Goal: Information Seeking & Learning: Compare options

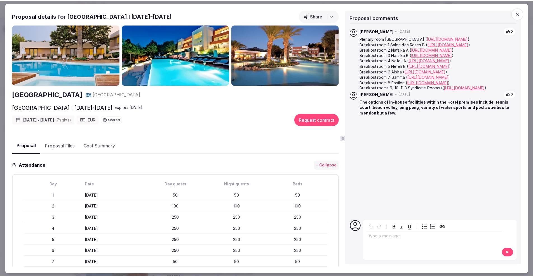
scroll to position [105, 0]
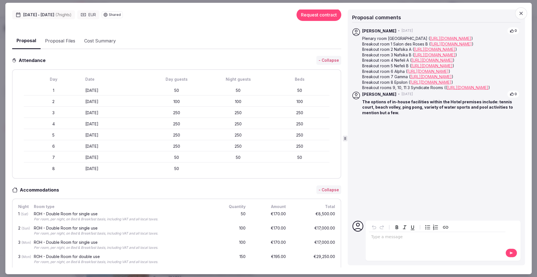
click at [521, 14] on icon "button" at bounding box center [520, 13] width 3 height 3
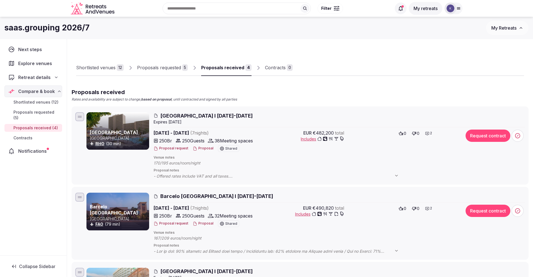
click at [45, 65] on span "Explore venues" at bounding box center [36, 63] width 36 height 7
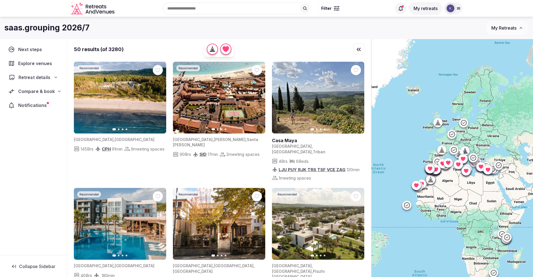
click at [55, 76] on icon at bounding box center [56, 77] width 4 height 4
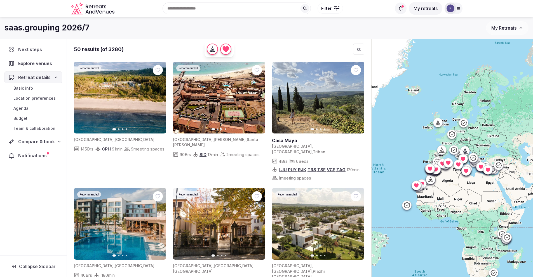
click at [49, 89] on link "Basic info" at bounding box center [33, 88] width 58 height 8
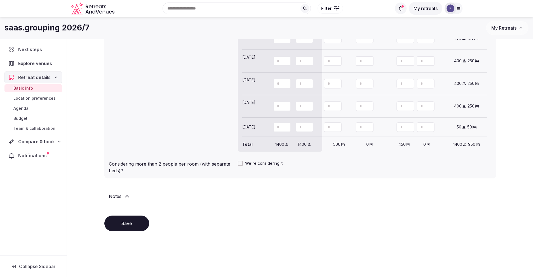
scroll to position [544, 0]
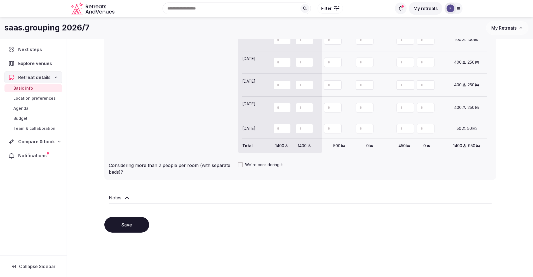
click at [39, 100] on span "Location preferences" at bounding box center [34, 99] width 42 height 6
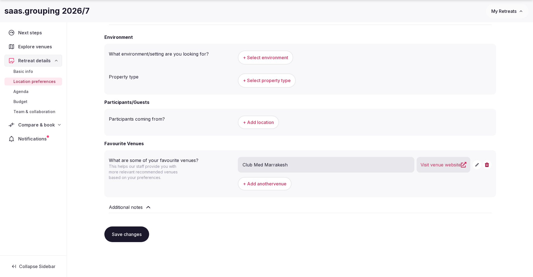
scroll to position [217, 0]
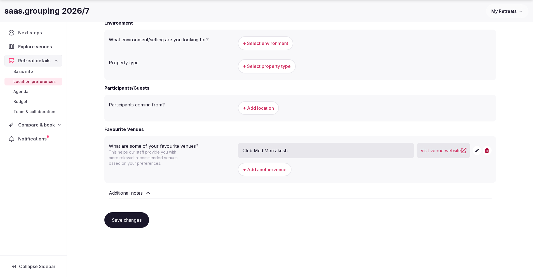
click at [33, 91] on link "Agenda" at bounding box center [33, 92] width 58 height 8
click at [24, 92] on span "Agenda" at bounding box center [20, 92] width 15 height 6
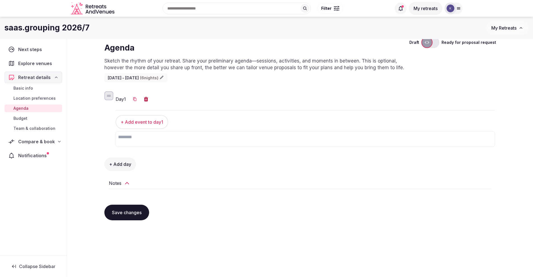
click at [22, 118] on span "Budget" at bounding box center [20, 119] width 14 height 6
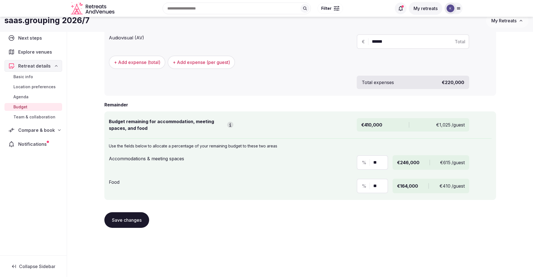
scroll to position [244, 0]
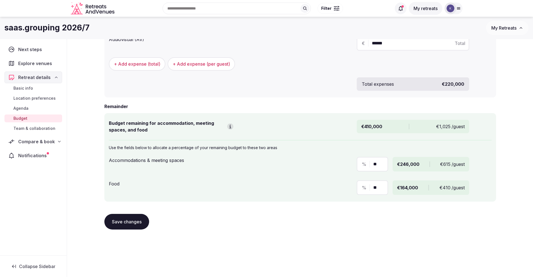
click at [38, 127] on span "Team & collaboration" at bounding box center [34, 129] width 42 height 6
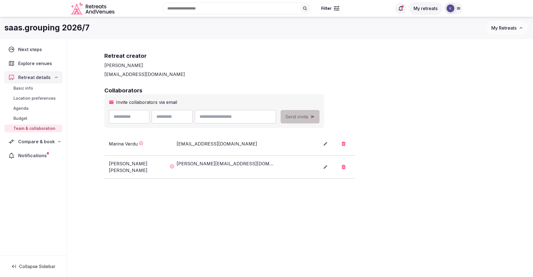
click at [39, 155] on span "Notifications" at bounding box center [33, 155] width 31 height 7
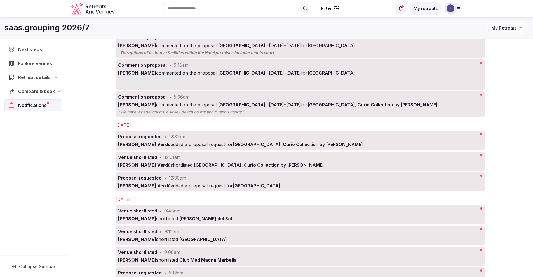
scroll to position [98, 0]
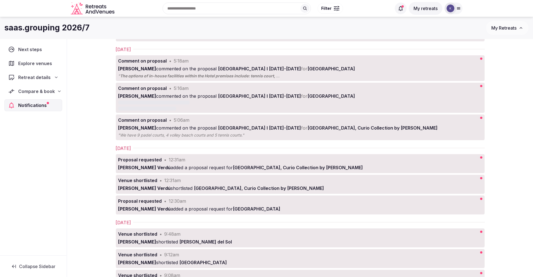
click at [46, 79] on span "Retreat details" at bounding box center [34, 77] width 32 height 7
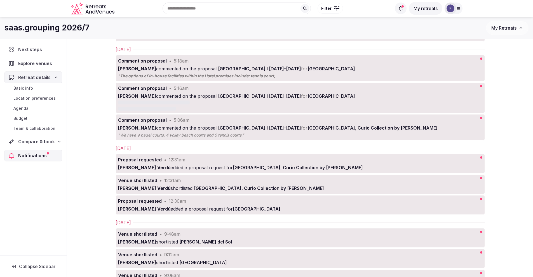
click at [31, 88] on span "Basic info" at bounding box center [23, 89] width 20 height 6
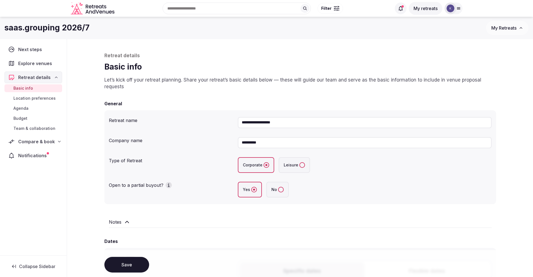
click at [25, 98] on span "Location preferences" at bounding box center [34, 99] width 42 height 6
click at [22, 109] on span "Agenda" at bounding box center [20, 109] width 15 height 6
click at [22, 117] on span "Budget" at bounding box center [20, 119] width 14 height 6
click at [22, 127] on span "Team & collaboration" at bounding box center [34, 129] width 42 height 6
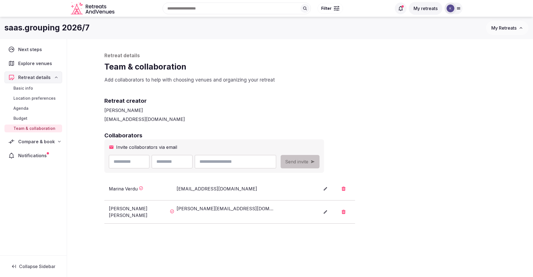
click at [49, 143] on span "Compare & book" at bounding box center [36, 141] width 37 height 7
click at [45, 176] on span "Proposals received (4)" at bounding box center [35, 179] width 44 height 6
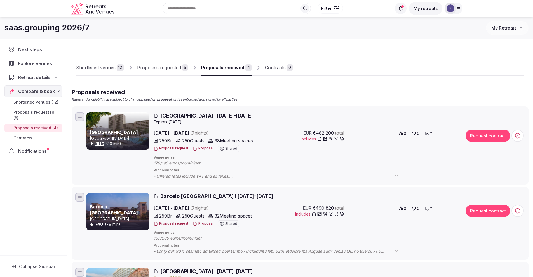
click at [226, 115] on span "[GEOGRAPHIC_DATA] I [DATE]-[DATE]" at bounding box center [206, 115] width 92 height 7
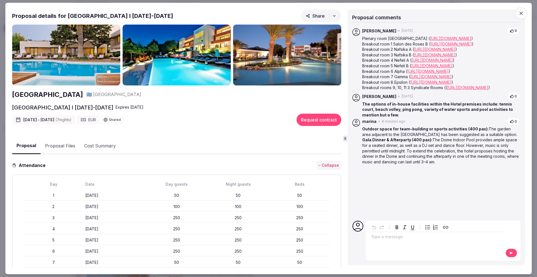
click at [55, 94] on h2 "[GEOGRAPHIC_DATA]" at bounding box center [47, 95] width 71 height 10
drag, startPoint x: 110, startPoint y: 107, endPoint x: 69, endPoint y: 107, distance: 40.3
click at [69, 107] on div "[GEOGRAPHIC_DATA] I [DATE]-[DATE] Expire s [DATE]" at bounding box center [176, 108] width 329 height 8
copy h2 "[DATE]-[DATE]"
click at [107, 146] on button "Cost Summary" at bounding box center [100, 146] width 41 height 16
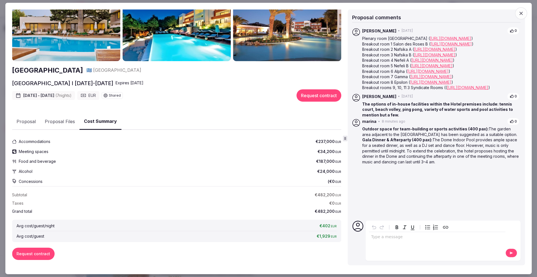
scroll to position [27, 0]
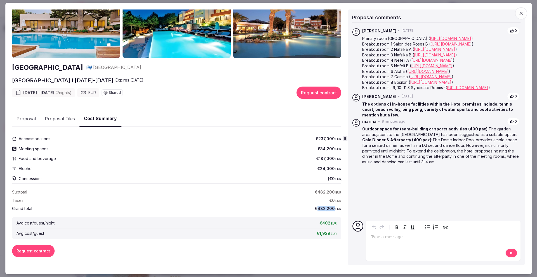
drag, startPoint x: 315, startPoint y: 208, endPoint x: 325, endPoint y: 210, distance: 10.4
click at [330, 209] on span "€482,200 EUR" at bounding box center [328, 209] width 27 height 6
drag, startPoint x: 312, startPoint y: 209, endPoint x: 331, endPoint y: 209, distance: 19.0
click at [331, 209] on span "€482,200 EUR" at bounding box center [328, 209] width 27 height 6
copy span "€482,200"
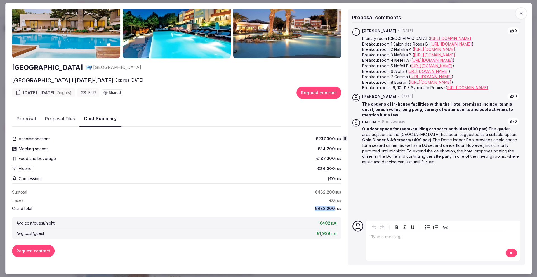
click at [79, 116] on button "Cost Summary" at bounding box center [100, 119] width 42 height 16
click at [32, 119] on button "Proposal" at bounding box center [26, 119] width 28 height 16
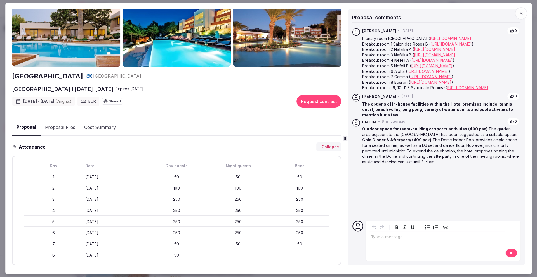
scroll to position [0, 0]
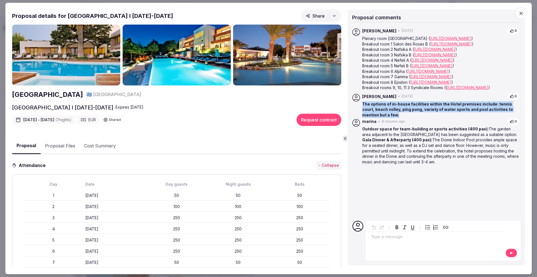
drag, startPoint x: 364, startPoint y: 122, endPoint x: 374, endPoint y: 131, distance: 13.3
click at [374, 118] on p "The options of in-house facilities within the Hotel premises include: tennis co…" at bounding box center [440, 109] width 157 height 16
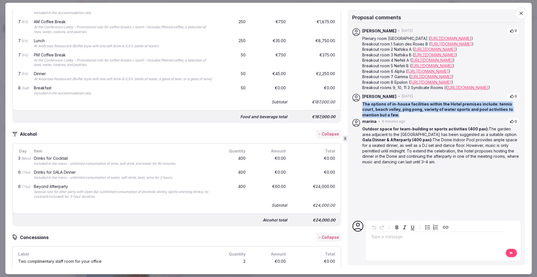
scroll to position [1689, 0]
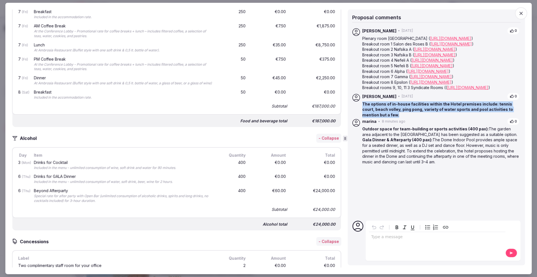
click at [511, 124] on icon at bounding box center [511, 122] width 4 height 4
click at [512, 98] on icon at bounding box center [512, 96] width 4 height 3
click at [513, 31] on icon at bounding box center [511, 31] width 4 height 4
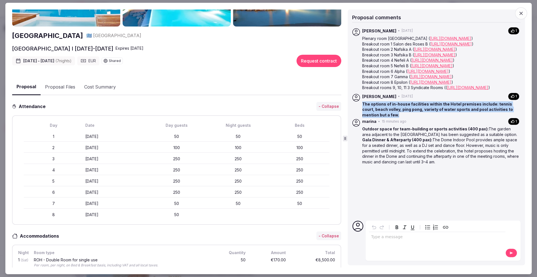
scroll to position [0, 0]
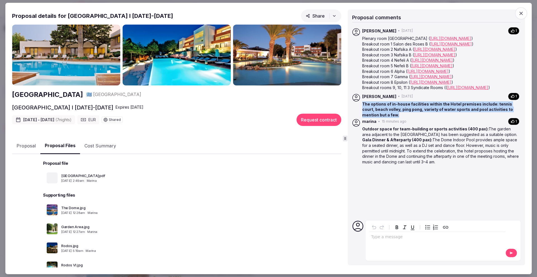
click at [67, 150] on button "Proposal Files" at bounding box center [60, 146] width 40 height 16
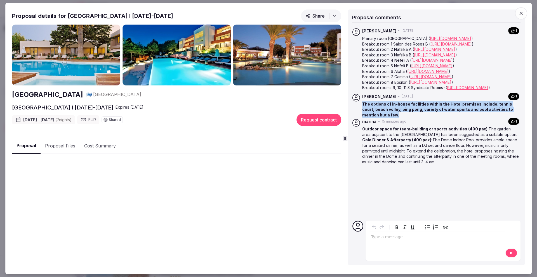
click at [29, 143] on button "Proposal" at bounding box center [26, 146] width 29 height 16
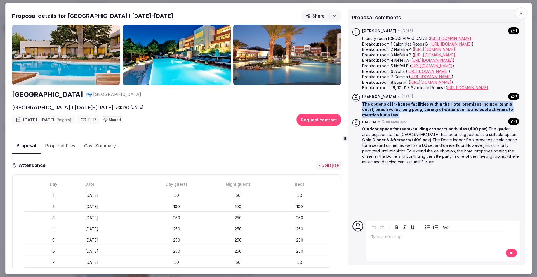
click at [58, 147] on button "Proposal Files" at bounding box center [60, 146] width 39 height 16
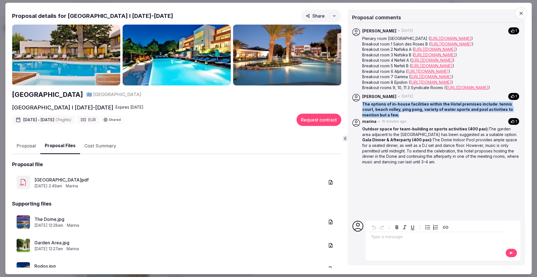
click at [328, 181] on icon "button" at bounding box center [331, 183] width 6 height 6
click at [328, 221] on icon "button" at bounding box center [331, 222] width 6 height 6
click at [46, 220] on link "The Dome.jpg" at bounding box center [179, 219] width 290 height 7
click at [59, 241] on link "Garden Area.jpg" at bounding box center [179, 243] width 290 height 7
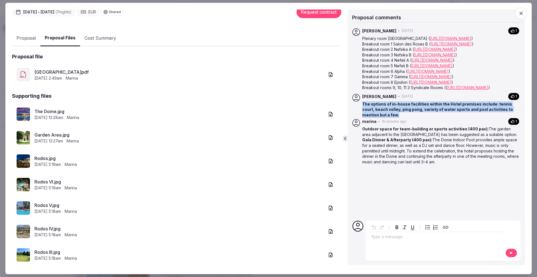
scroll to position [109, 0]
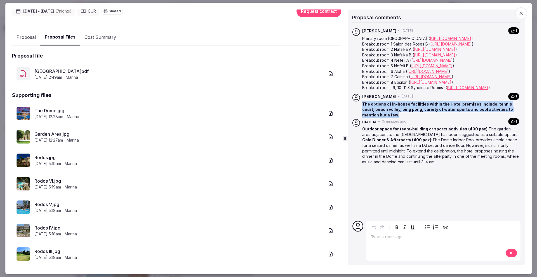
click at [51, 159] on link "Rodos.jpg" at bounding box center [179, 157] width 290 height 7
click at [53, 179] on link "Rodos VI.jpg" at bounding box center [179, 181] width 290 height 7
click at [52, 205] on link "Rodos V.jpg" at bounding box center [179, 204] width 290 height 7
click at [54, 227] on link "Rodos IV.jpg" at bounding box center [179, 228] width 290 height 7
click at [50, 228] on link "Rodos IV.jpg" at bounding box center [179, 228] width 290 height 7
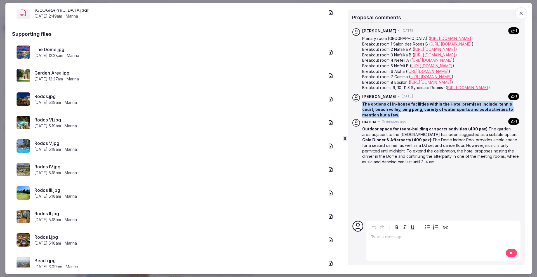
scroll to position [170, 0]
click at [47, 191] on link "Rodos III.jpg" at bounding box center [179, 190] width 290 height 7
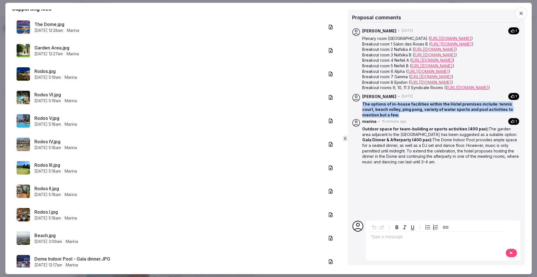
scroll to position [197, 0]
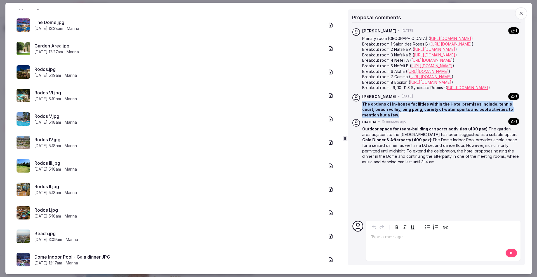
click at [48, 188] on link "Rodos II.jpg" at bounding box center [179, 186] width 290 height 7
click at [45, 211] on link "Rodos I.jpg" at bounding box center [179, 210] width 290 height 7
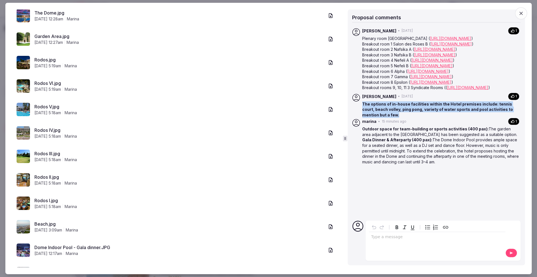
scroll to position [207, 0]
click at [45, 223] on link "Beach.jpg" at bounding box center [179, 223] width 290 height 7
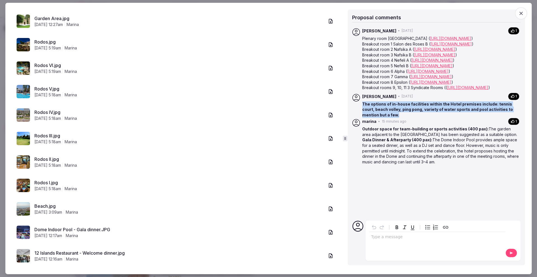
scroll to position [228, 0]
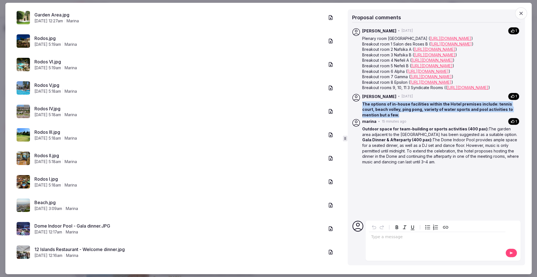
click at [73, 225] on link "Dome Indoor Pool - Gala dinner.JPG" at bounding box center [179, 226] width 290 height 7
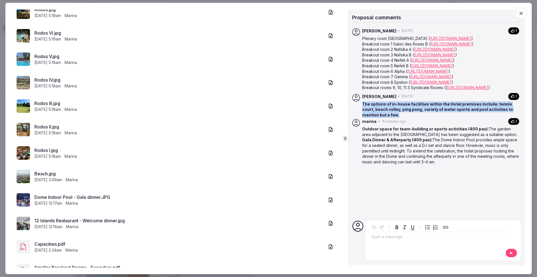
scroll to position [257, 0]
click at [82, 220] on link "12 Islands Restaurant - Welcome dinner.jpg" at bounding box center [179, 221] width 290 height 7
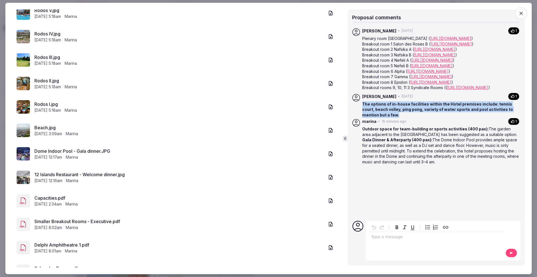
scroll to position [327, 0]
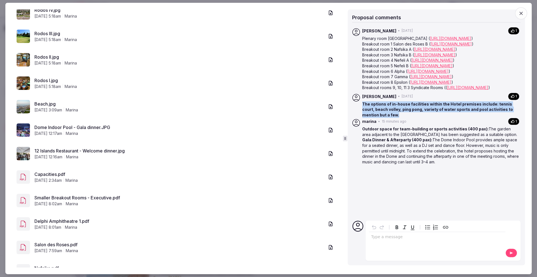
click at [328, 177] on icon "button" at bounding box center [331, 177] width 6 height 6
click at [110, 195] on link "Smaller Breakout Rooms - Executive.pdf" at bounding box center [179, 198] width 290 height 7
click at [77, 221] on link "Delphi Amphitheatre 1.pdf" at bounding box center [179, 221] width 290 height 7
click at [63, 245] on link "Salon des Roses.pdf" at bounding box center [179, 245] width 290 height 7
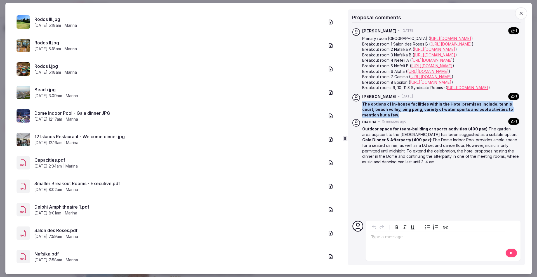
scroll to position [352, 0]
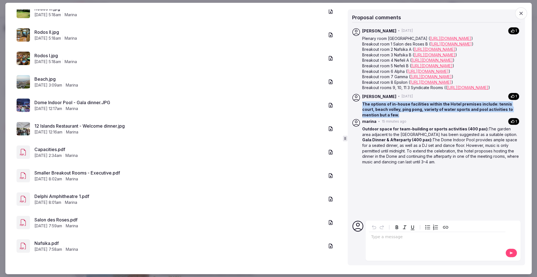
click at [50, 245] on link "Nafsika.pdf" at bounding box center [179, 243] width 290 height 7
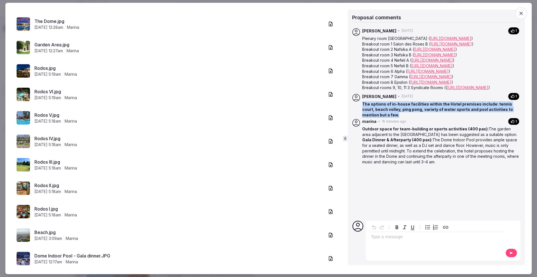
scroll to position [0, 0]
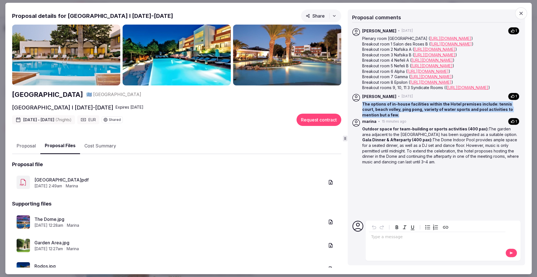
click at [105, 145] on button "Cost Summary" at bounding box center [100, 146] width 41 height 16
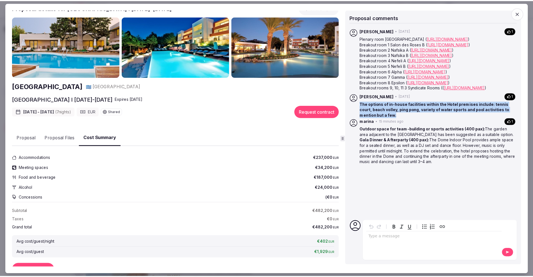
scroll to position [12, 0]
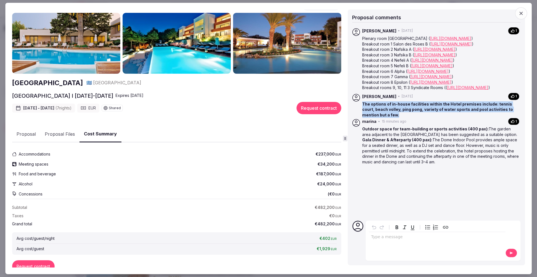
click at [455, 52] on link "[URL][DOMAIN_NAME]" at bounding box center [434, 49] width 41 height 5
click at [519, 12] on icon "button" at bounding box center [521, 14] width 6 height 6
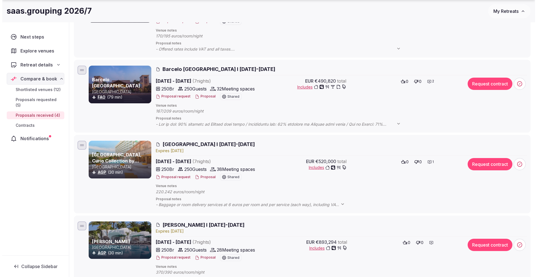
scroll to position [151, 0]
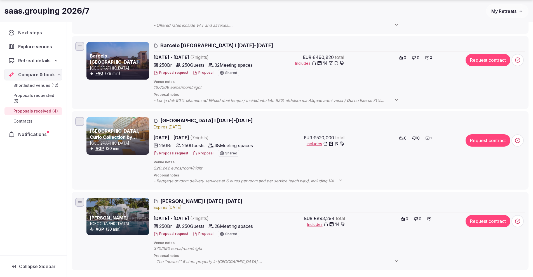
click at [207, 123] on span "[GEOGRAPHIC_DATA] I [DATE]-[DATE]" at bounding box center [206, 120] width 92 height 7
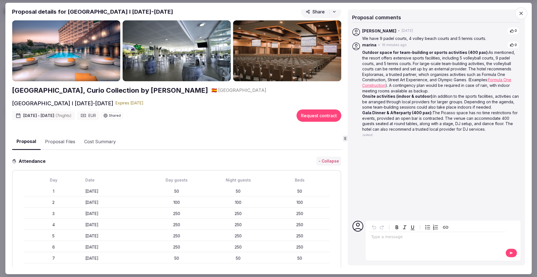
scroll to position [0, 0]
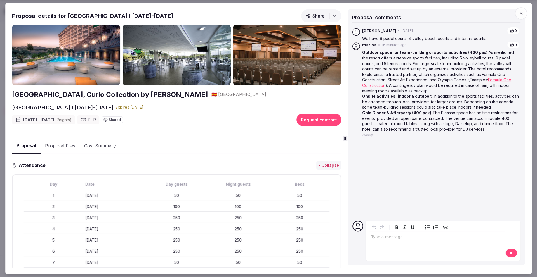
click at [60, 145] on button "Proposal Files" at bounding box center [60, 146] width 39 height 16
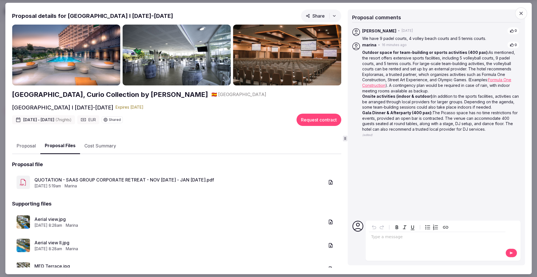
click at [155, 180] on link "QUOTATION - SAAS GROUP CORPORATE RETREAT - NOV [DATE] - JAN [DATE].pdf" at bounding box center [179, 180] width 290 height 7
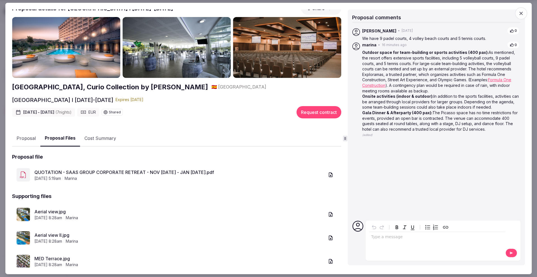
click at [108, 135] on button "Cost Summary" at bounding box center [100, 139] width 41 height 16
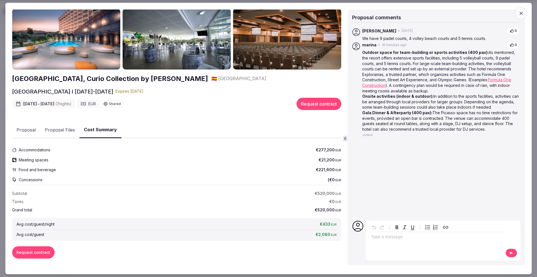
scroll to position [17, 0]
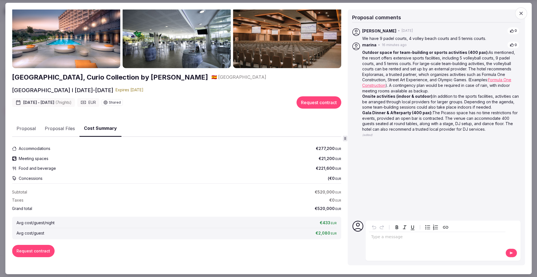
click at [196, 203] on div "Subtotal €520,000 EUR Taxes €0 EUR Grand total €520,000 EUR" at bounding box center [176, 201] width 329 height 22
click at [30, 127] on button "Proposal" at bounding box center [26, 129] width 28 height 16
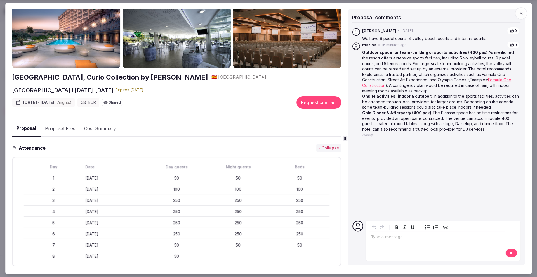
click at [70, 129] on button "Proposal Files" at bounding box center [60, 129] width 39 height 16
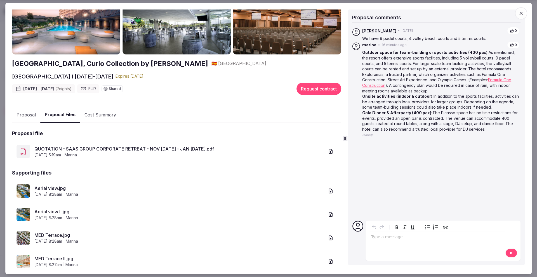
scroll to position [33, 0]
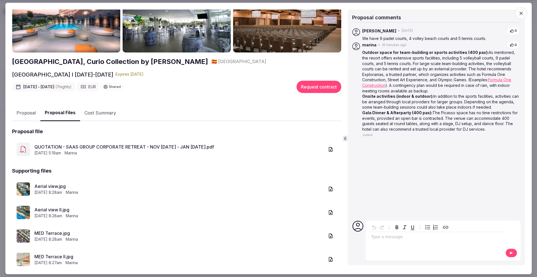
click at [59, 186] on link "Aerial view.jpg" at bounding box center [179, 186] width 290 height 7
click at [59, 210] on link "Aerial view II.jpg" at bounding box center [179, 210] width 290 height 7
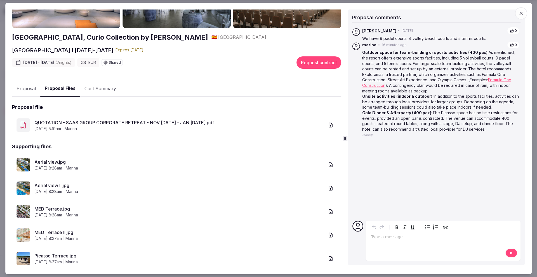
scroll to position [59, 0]
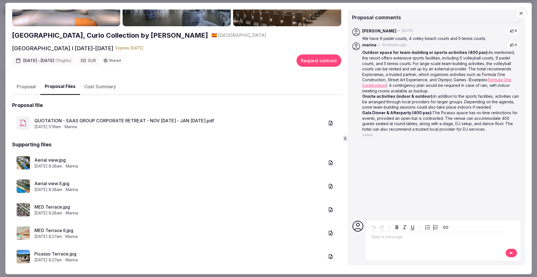
click at [58, 208] on link "MED Terrace.jpg" at bounding box center [179, 207] width 290 height 7
click at [60, 232] on link "MED Terrace II.jpg" at bounding box center [179, 230] width 290 height 7
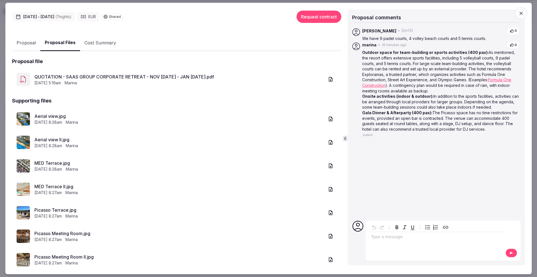
scroll to position [110, 0]
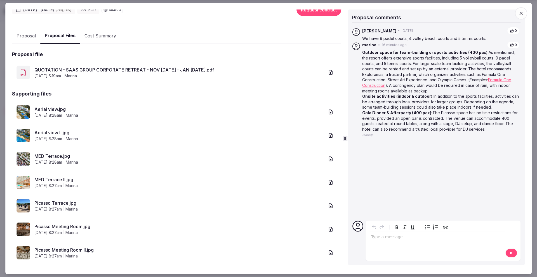
click at [67, 201] on link "Picasso Terrace.jpg" at bounding box center [179, 203] width 290 height 7
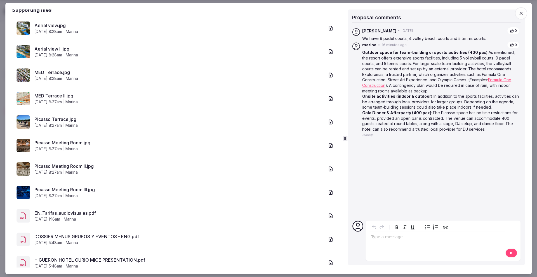
scroll to position [195, 0]
click at [62, 169] on span "[DATE] 8:27am" at bounding box center [47, 172] width 27 height 6
click at [74, 164] on link "Picasso Meeting Room II.jpg" at bounding box center [179, 165] width 290 height 7
click at [84, 212] on link "EN_Tarifas_audiovisuales.pdf" at bounding box center [179, 212] width 290 height 7
click at [116, 236] on link "DOSSIER MENUS GRUPOS Y EVENTOS - ENG.pdf" at bounding box center [179, 236] width 290 height 7
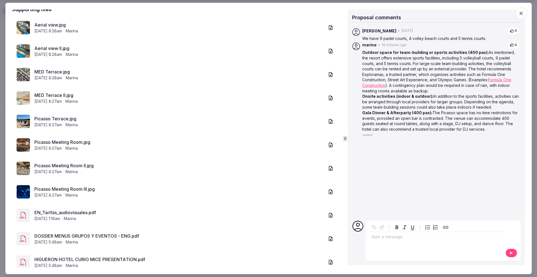
scroll to position [0, 0]
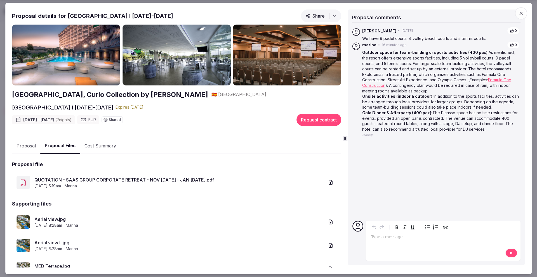
click at [109, 147] on button "Cost Summary" at bounding box center [100, 146] width 41 height 16
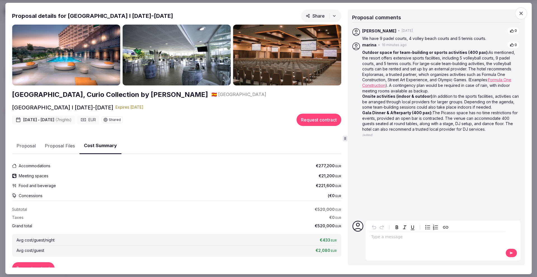
scroll to position [17, 0]
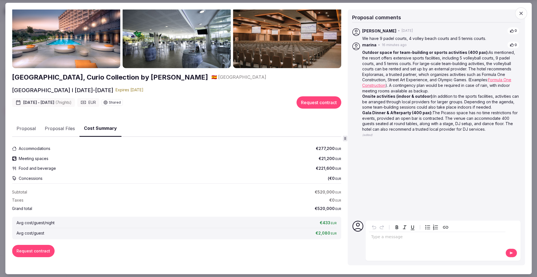
click at [52, 125] on button "Proposal Files" at bounding box center [59, 129] width 39 height 16
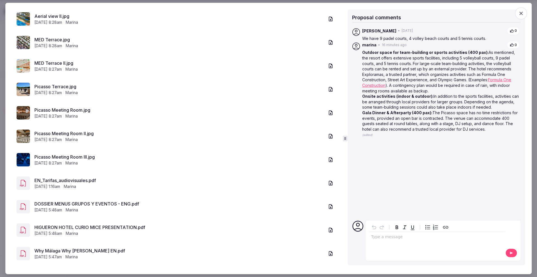
scroll to position [234, 0]
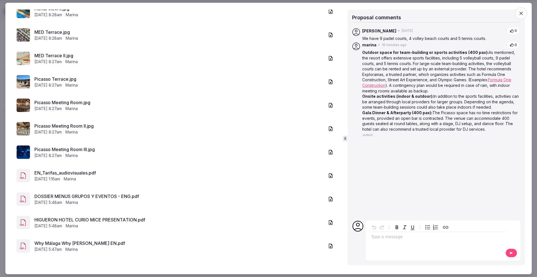
click at [96, 220] on link "HIGUERON HOTEL CURIO MICE PRESENTATION.pdf" at bounding box center [179, 220] width 290 height 7
click at [83, 244] on link "Why Málaga Why [PERSON_NAME] EN.pdf" at bounding box center [179, 243] width 290 height 7
click at [328, 174] on icon "button" at bounding box center [331, 176] width 6 height 6
click at [328, 200] on icon "button" at bounding box center [331, 200] width 6 height 6
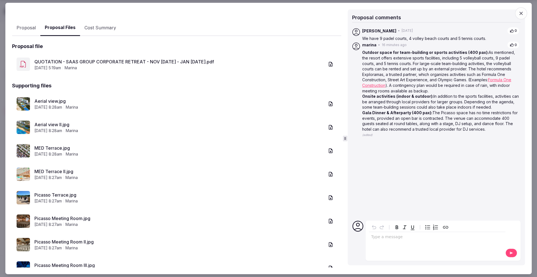
scroll to position [117, 0]
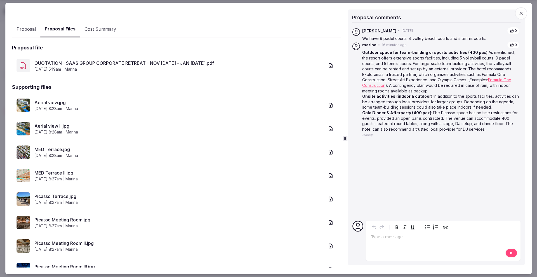
click at [328, 67] on icon "button" at bounding box center [331, 66] width 6 height 6
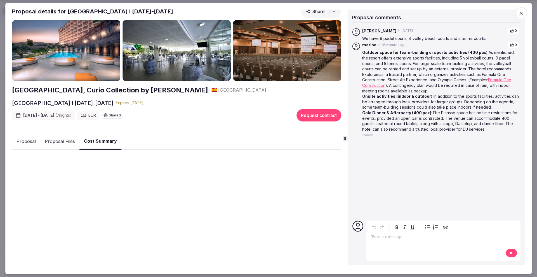
click at [103, 140] on button "Cost Summary" at bounding box center [100, 141] width 42 height 16
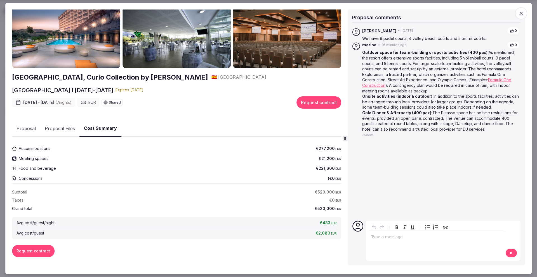
scroll to position [13, 0]
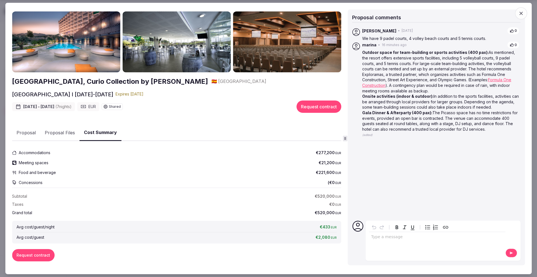
click at [159, 82] on h2 "[GEOGRAPHIC_DATA], Curio Collection by [PERSON_NAME]" at bounding box center [110, 82] width 196 height 10
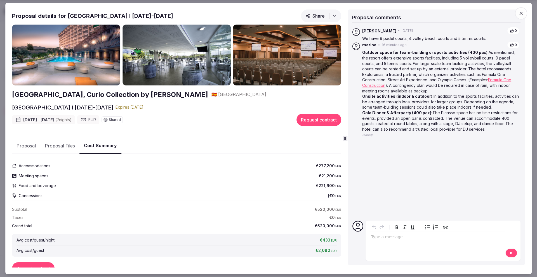
drag, startPoint x: 121, startPoint y: 106, endPoint x: 79, endPoint y: 107, distance: 41.9
click at [79, 107] on div "[GEOGRAPHIC_DATA] I [DATE]-[DATE] Expire s [DATE]" at bounding box center [176, 108] width 329 height 8
copy h2 "[DATE]-[DATE]"
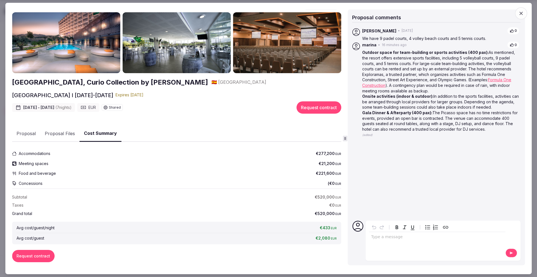
scroll to position [17, 0]
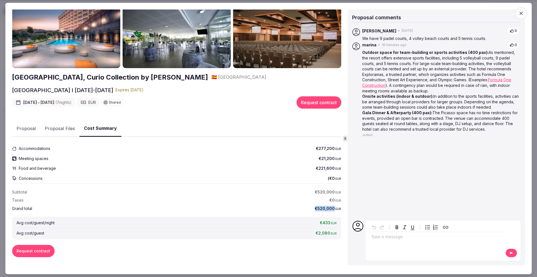
drag, startPoint x: 311, startPoint y: 208, endPoint x: 330, endPoint y: 208, distance: 19.0
click at [330, 208] on div "Grand total €520,000 EUR" at bounding box center [176, 209] width 329 height 6
copy span "€520,000"
click at [34, 124] on button "Proposal" at bounding box center [26, 129] width 28 height 16
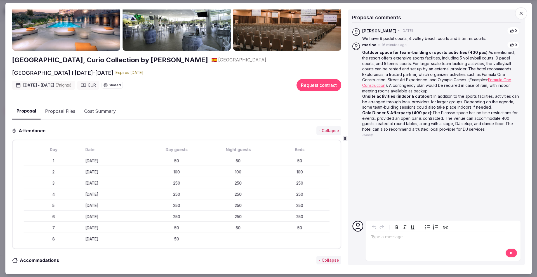
scroll to position [35, 0]
click at [381, 240] on div "editable markdown" at bounding box center [437, 237] width 136 height 11
click at [488, 238] on span "**********" at bounding box center [429, 237] width 117 height 4
click at [414, 240] on p "**********" at bounding box center [437, 238] width 132 height 6
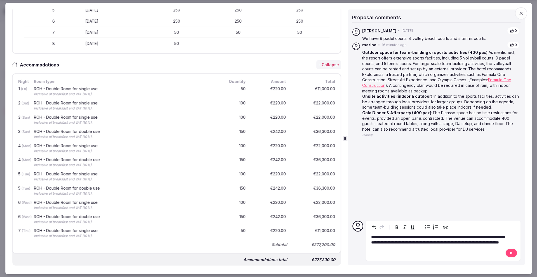
scroll to position [225, 0]
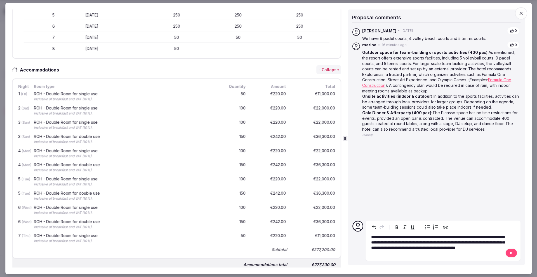
click at [511, 252] on icon at bounding box center [511, 253] width 4 height 4
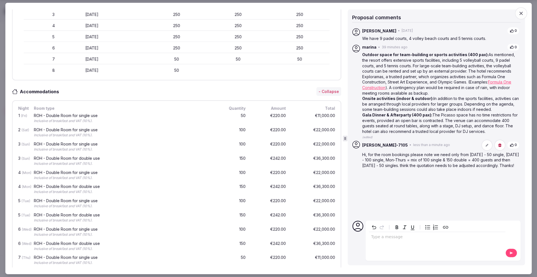
scroll to position [179, 0]
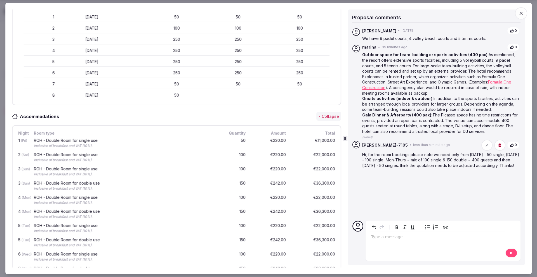
click at [523, 14] on icon "button" at bounding box center [521, 14] width 6 height 6
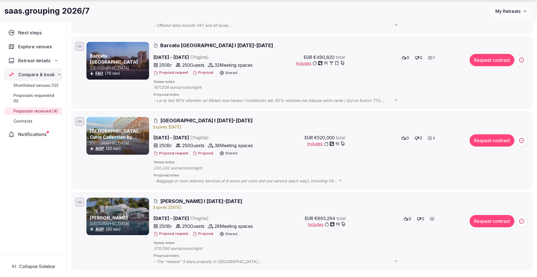
scroll to position [150, 0]
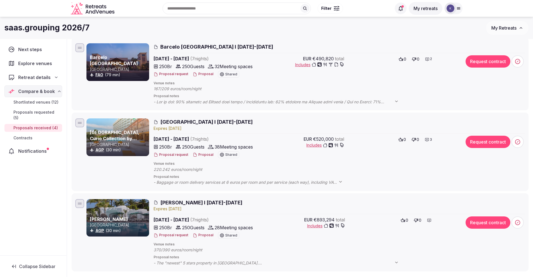
click at [201, 74] on button "Proposal" at bounding box center [203, 74] width 21 height 5
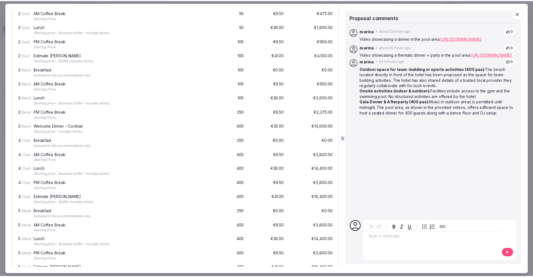
scroll to position [1016, 0]
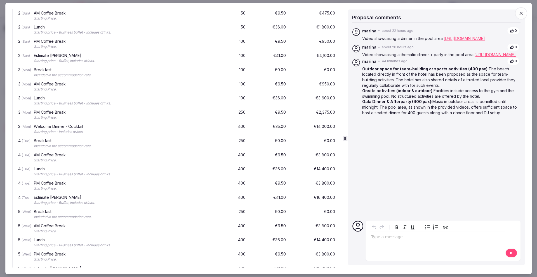
click at [522, 13] on icon "button" at bounding box center [521, 14] width 6 height 6
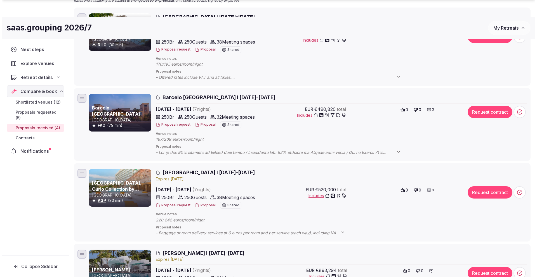
scroll to position [100, 0]
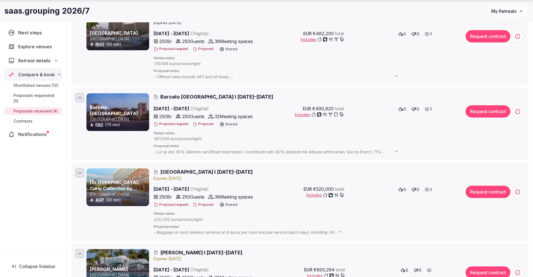
click at [204, 125] on button "Proposal" at bounding box center [203, 124] width 21 height 5
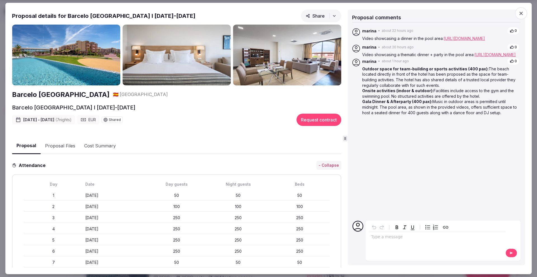
click at [523, 13] on icon "button" at bounding box center [521, 14] width 6 height 6
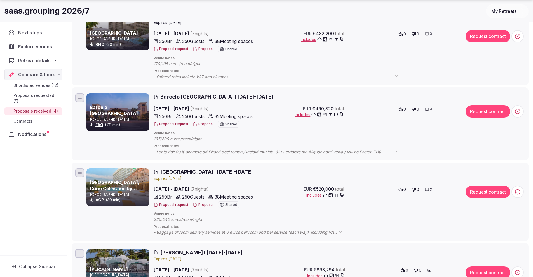
click at [200, 206] on button "Proposal" at bounding box center [203, 205] width 21 height 5
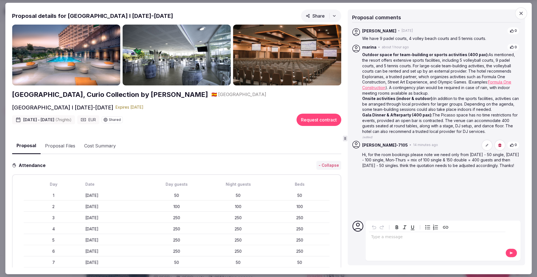
click at [55, 146] on button "Proposal Files" at bounding box center [60, 146] width 39 height 16
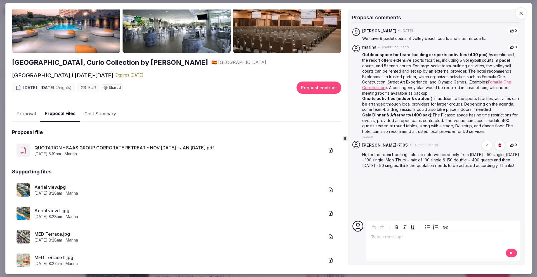
click at [102, 114] on div "[GEOGRAPHIC_DATA], Curio Collection by Hilton 🇪🇸 [GEOGRAPHIC_DATA] [GEOGRAPHIC_…" at bounding box center [176, 231] width 329 height 478
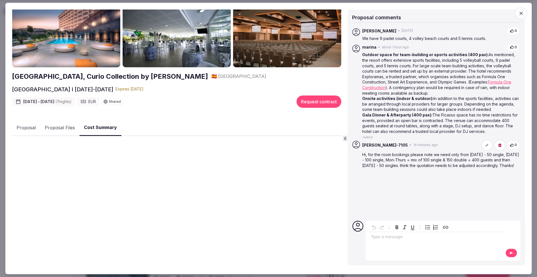
scroll to position [17, 0]
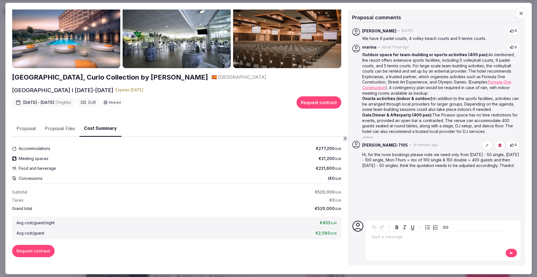
click at [60, 130] on button "Proposal Files" at bounding box center [59, 129] width 39 height 16
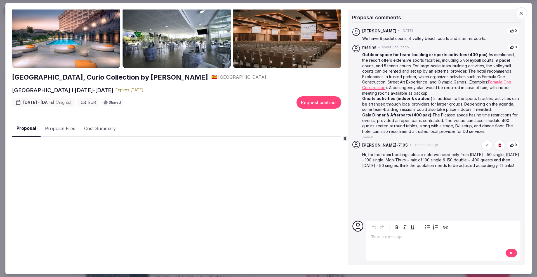
click at [22, 127] on button "Proposal" at bounding box center [26, 128] width 29 height 16
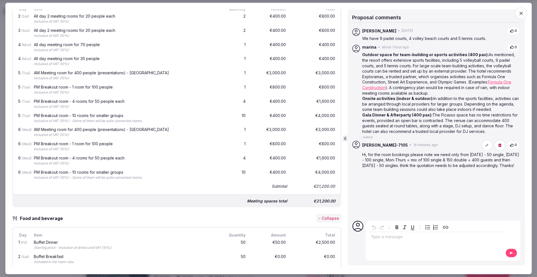
scroll to position [482, 0]
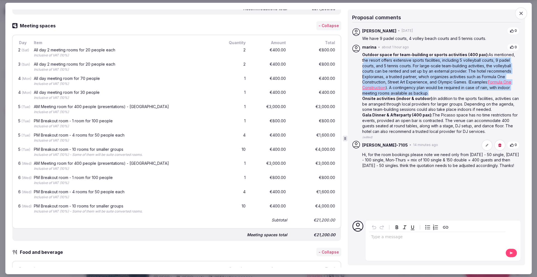
drag, startPoint x: 511, startPoint y: 55, endPoint x: 399, endPoint y: 94, distance: 118.5
click at [399, 94] on p "Outdoor space for team-building or sports activities (400 pax): As mentioned, t…" at bounding box center [440, 74] width 157 height 44
copy p "the resort offers extensive sports facilities, including 5 volleyball courts, 9…"
drag, startPoint x: 363, startPoint y: 116, endPoint x: 490, endPoint y: 129, distance: 127.9
click at [490, 129] on p "Gala Dinner & Afterparty (400 pax): The Picasso space has no time restrictions …" at bounding box center [440, 123] width 157 height 22
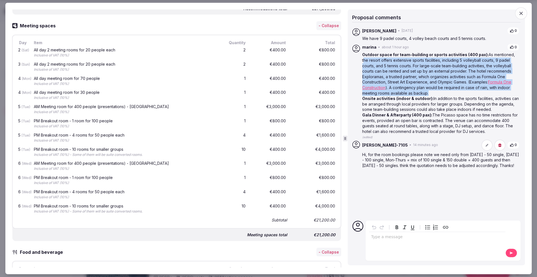
drag, startPoint x: 363, startPoint y: 99, endPoint x: 487, endPoint y: 132, distance: 128.4
click at [487, 132] on div "Outdoor space for team-building or sports activities (400 pax): As mentioned, t…" at bounding box center [440, 96] width 157 height 88
copy div "Onsite activities (indoor & outdoor): In addition to the sports facilities, act…"
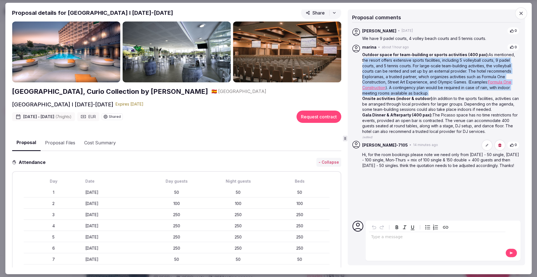
scroll to position [0, 0]
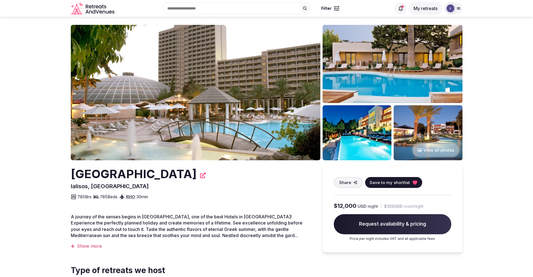
scroll to position [3, 0]
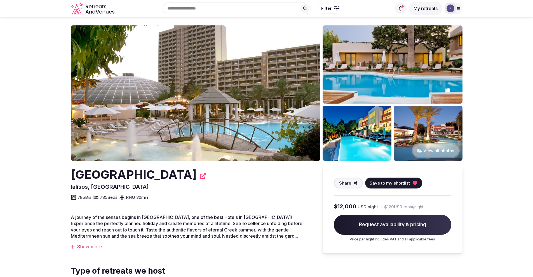
drag, startPoint x: 180, startPoint y: 175, endPoint x: 73, endPoint y: 174, distance: 106.8
click at [73, 174] on h2 "[GEOGRAPHIC_DATA]" at bounding box center [134, 175] width 126 height 16
copy h2 "[GEOGRAPHIC_DATA]"
drag, startPoint x: 111, startPoint y: 188, endPoint x: 70, endPoint y: 188, distance: 40.8
click at [71, 188] on div "Rodos Palace Hotel Ialisos, Greece Share Save to my shortlist 785 Brs 785 Beds …" at bounding box center [191, 184] width 240 height 34
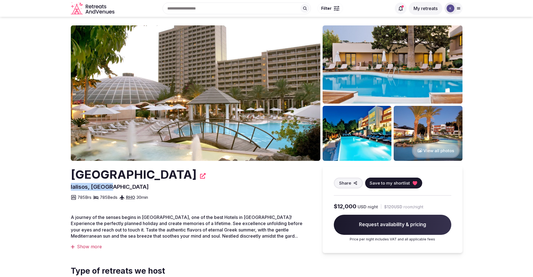
copy span "Ialisos, Greece"
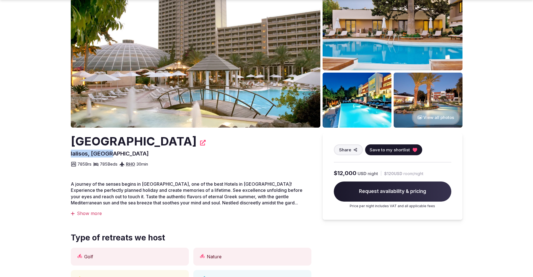
scroll to position [37, 0]
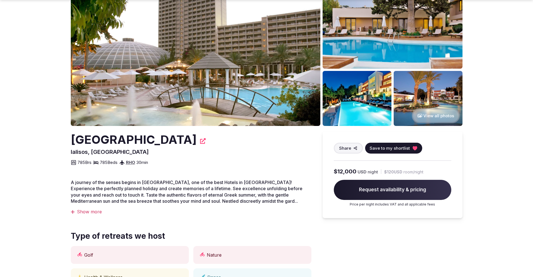
click at [93, 211] on div "Show more" at bounding box center [191, 212] width 240 height 6
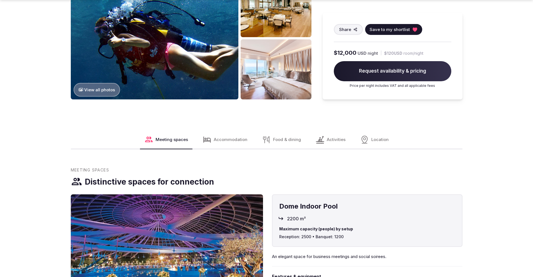
click at [382, 137] on span "Location" at bounding box center [379, 140] width 17 height 6
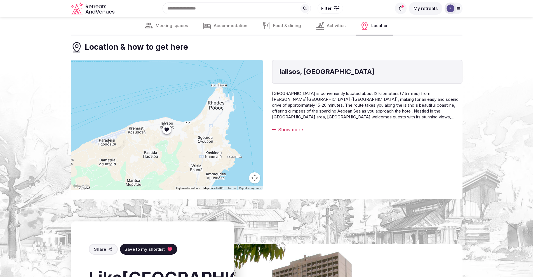
scroll to position [5257, 0]
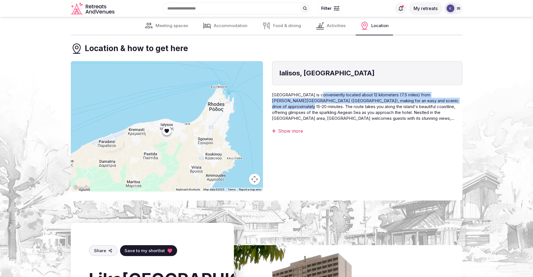
drag, startPoint x: 316, startPoint y: 90, endPoint x: 289, endPoint y: 102, distance: 29.7
click at [289, 102] on span "Rodos Palace Hotel is conveniently located about 12 kilometers (7.5 miles) from…" at bounding box center [365, 106] width 186 height 29
copy span "conveniently located about 12 kilometers (7.5 miles) from Rhodes International …"
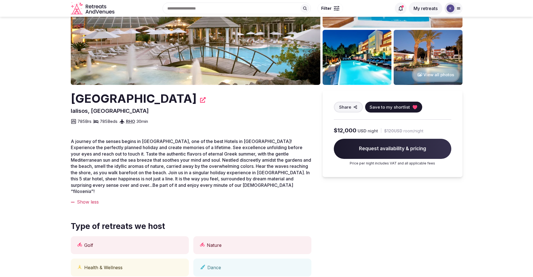
scroll to position [0, 0]
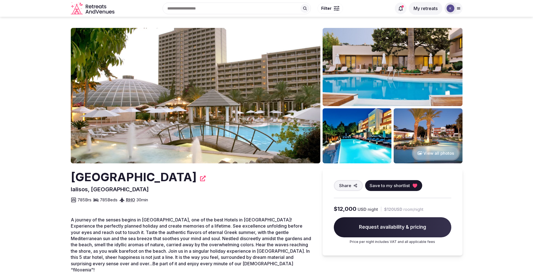
click at [434, 152] on button "View all photos" at bounding box center [436, 153] width 48 height 15
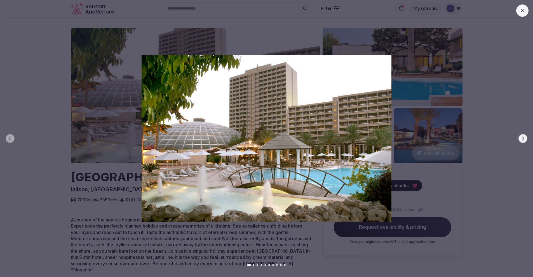
click at [523, 136] on icon "button" at bounding box center [522, 138] width 4 height 4
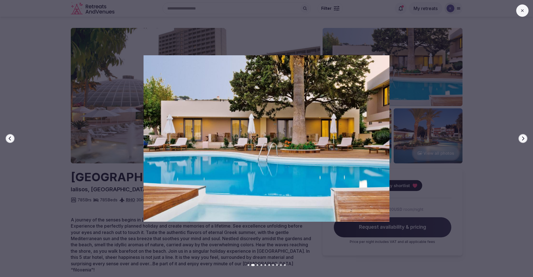
click at [523, 137] on icon "button" at bounding box center [522, 138] width 4 height 4
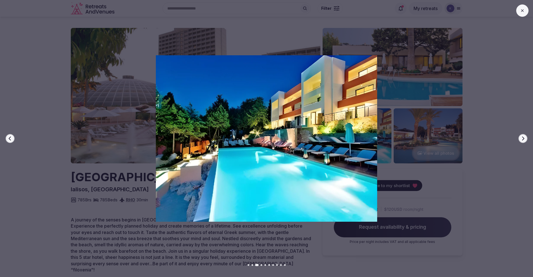
click at [523, 137] on icon "button" at bounding box center [522, 138] width 4 height 4
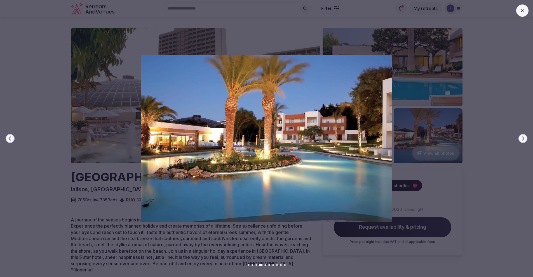
click at [523, 137] on icon "button" at bounding box center [522, 138] width 4 height 4
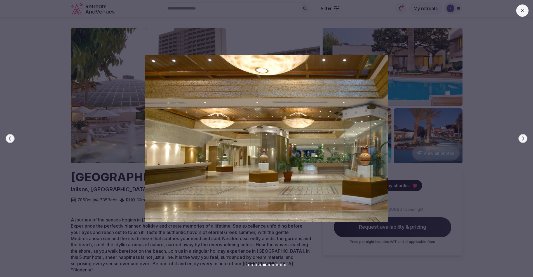
click at [523, 137] on icon "button" at bounding box center [522, 138] width 4 height 4
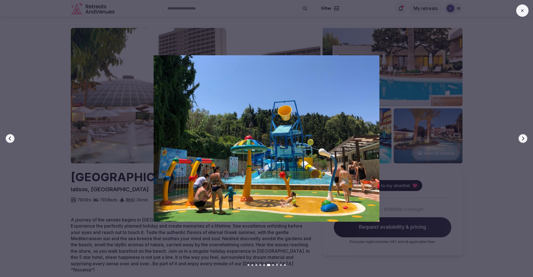
click at [523, 137] on icon "button" at bounding box center [522, 138] width 4 height 4
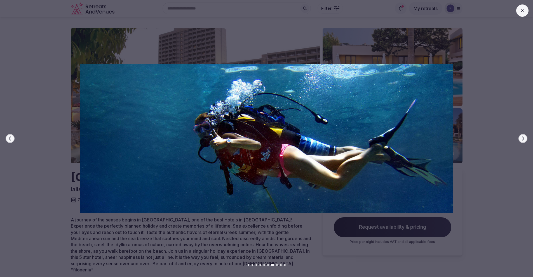
click at [523, 137] on icon "button" at bounding box center [522, 138] width 4 height 4
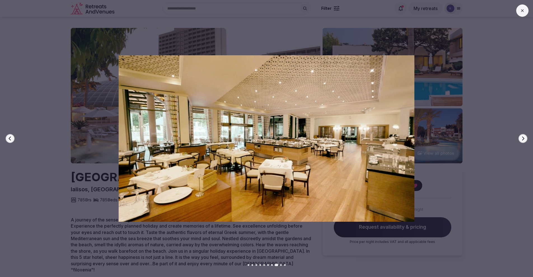
click at [523, 137] on icon "button" at bounding box center [522, 138] width 4 height 4
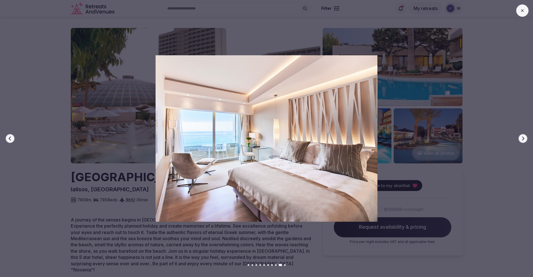
click at [523, 137] on icon "button" at bounding box center [522, 138] width 4 height 4
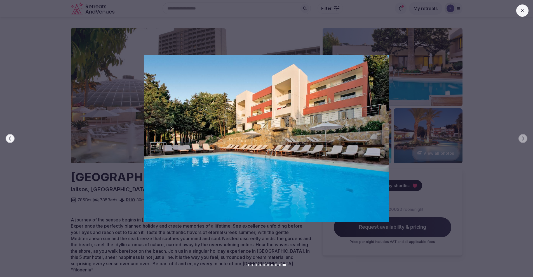
click at [521, 13] on button at bounding box center [522, 10] width 12 height 12
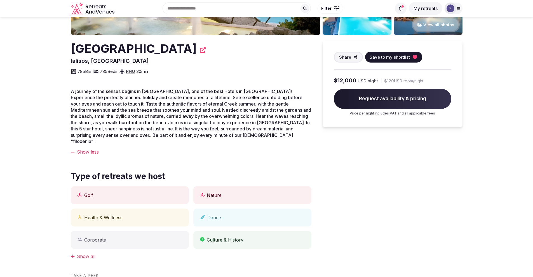
scroll to position [112, 0]
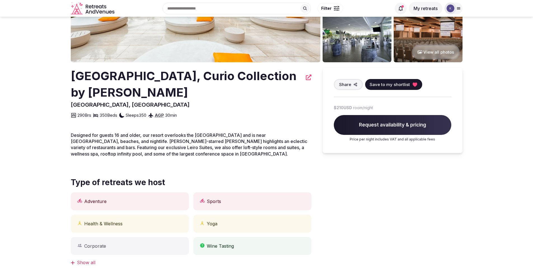
scroll to position [100, 0]
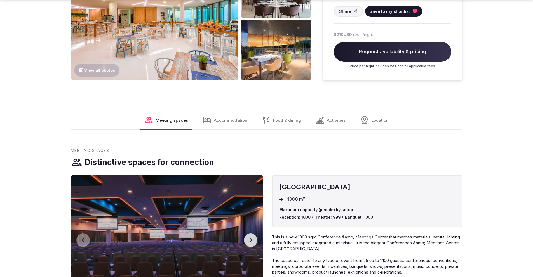
click at [371, 119] on span "Location" at bounding box center [379, 120] width 17 height 6
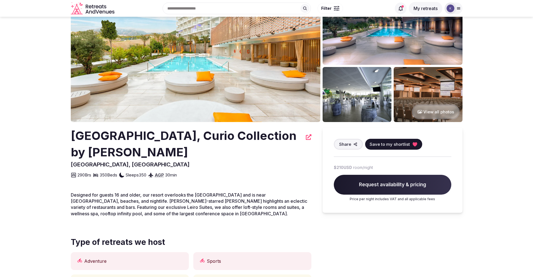
scroll to position [0, 0]
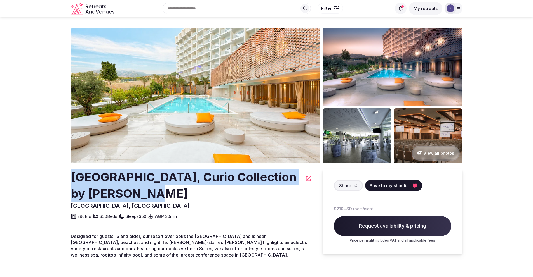
drag, startPoint x: 118, startPoint y: 194, endPoint x: 68, endPoint y: 178, distance: 52.8
copy h2 "[GEOGRAPHIC_DATA], Curio Collection by [PERSON_NAME]"
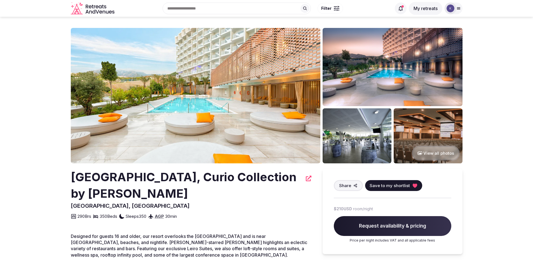
drag, startPoint x: 116, startPoint y: 11, endPoint x: 88, endPoint y: 5, distance: 29.0
click at [88, 5] on div "Recent searches Marbella, Málaga, Spain Search Popular Destinations Toscana, It…" at bounding box center [266, 8] width 391 height 29
drag, startPoint x: 117, startPoint y: 13, endPoint x: 91, endPoint y: 11, distance: 26.4
click at [91, 11] on div "Recent searches Marbella, Málaga, Spain Search Popular Destinations Toscana, It…" at bounding box center [266, 8] width 391 height 29
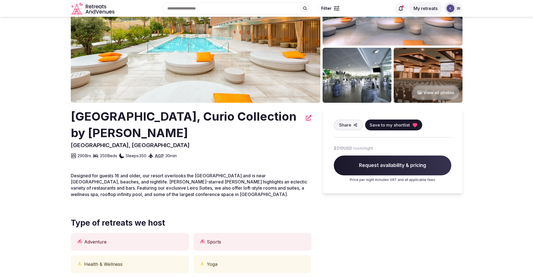
scroll to position [60, 0]
